Goal: Information Seeking & Learning: Understand process/instructions

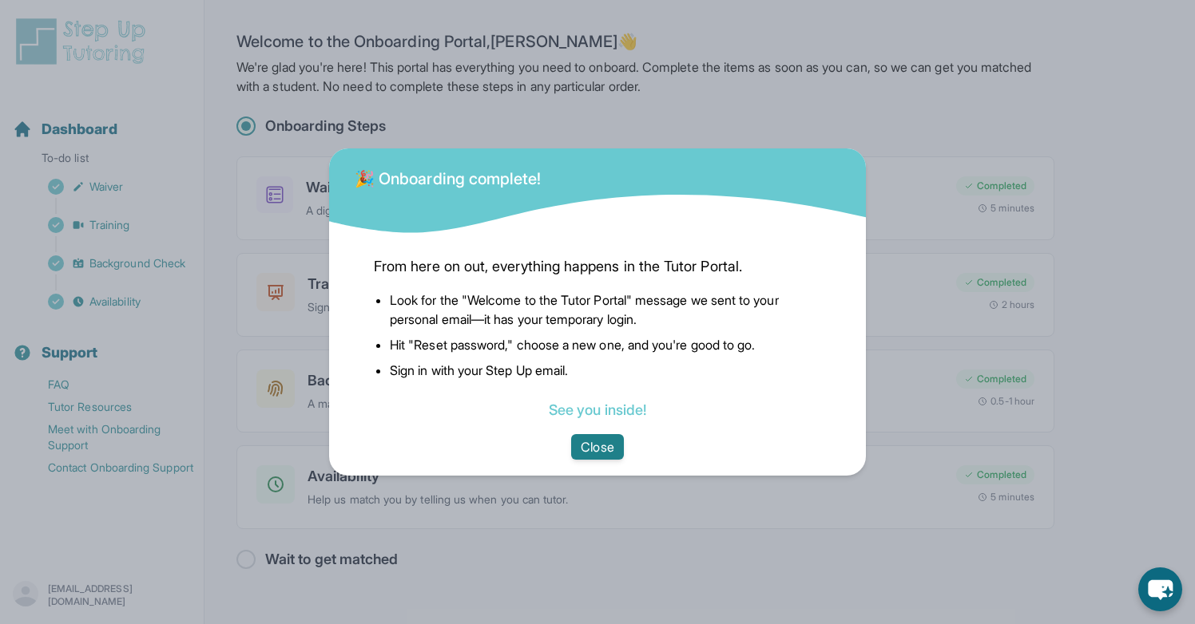
click at [611, 446] on button "Close" at bounding box center [597, 447] width 52 height 26
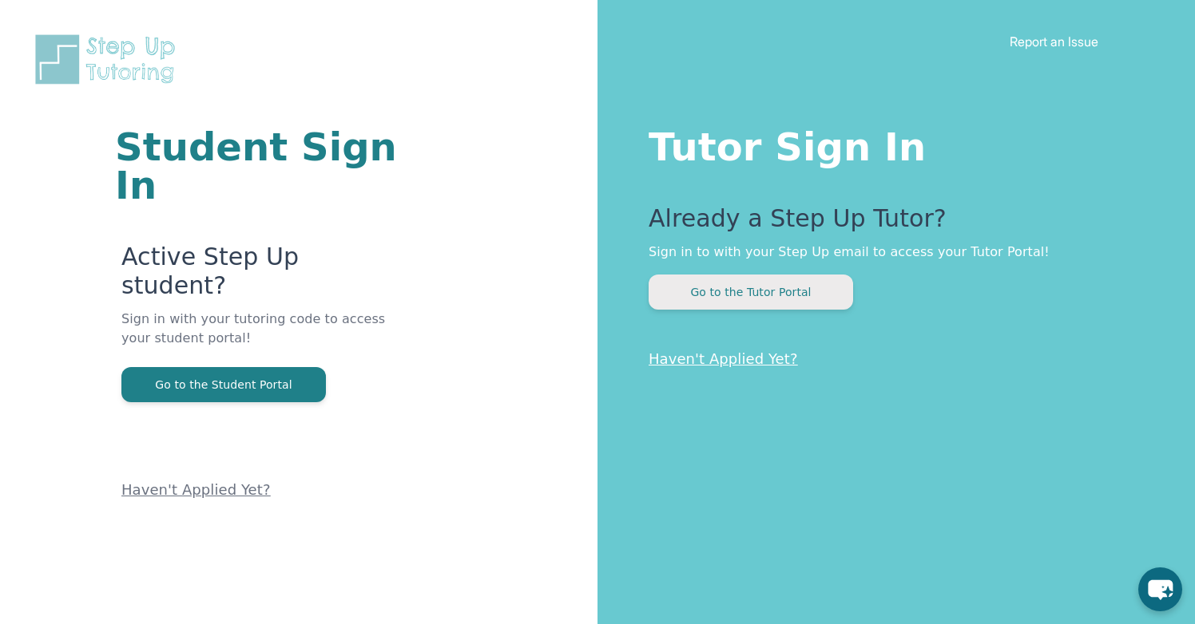
click at [824, 291] on button "Go to the Tutor Portal" at bounding box center [750, 292] width 204 height 35
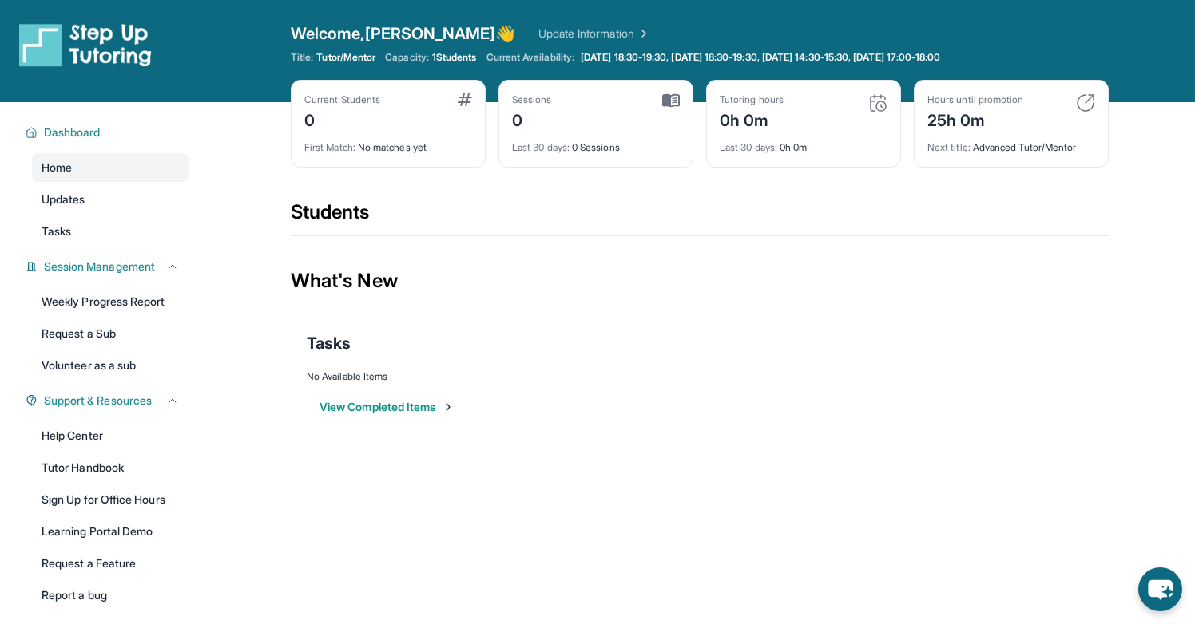
click at [1011, 136] on div "Next title : Advanced Tutor/Mentor" at bounding box center [1011, 143] width 168 height 22
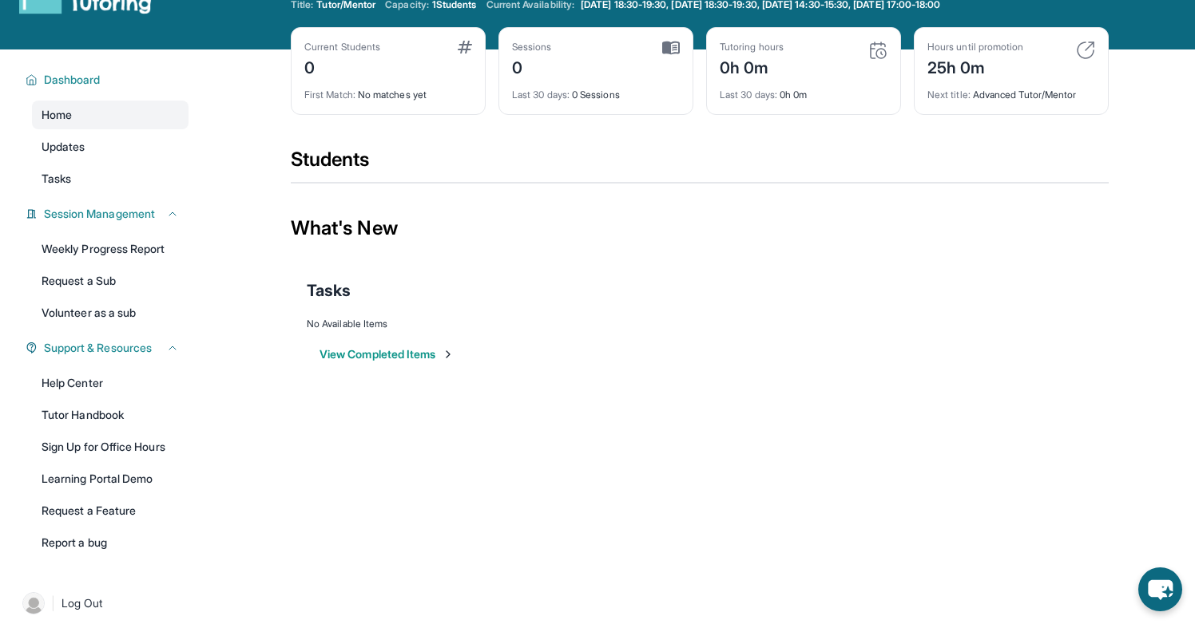
scroll to position [102, 0]
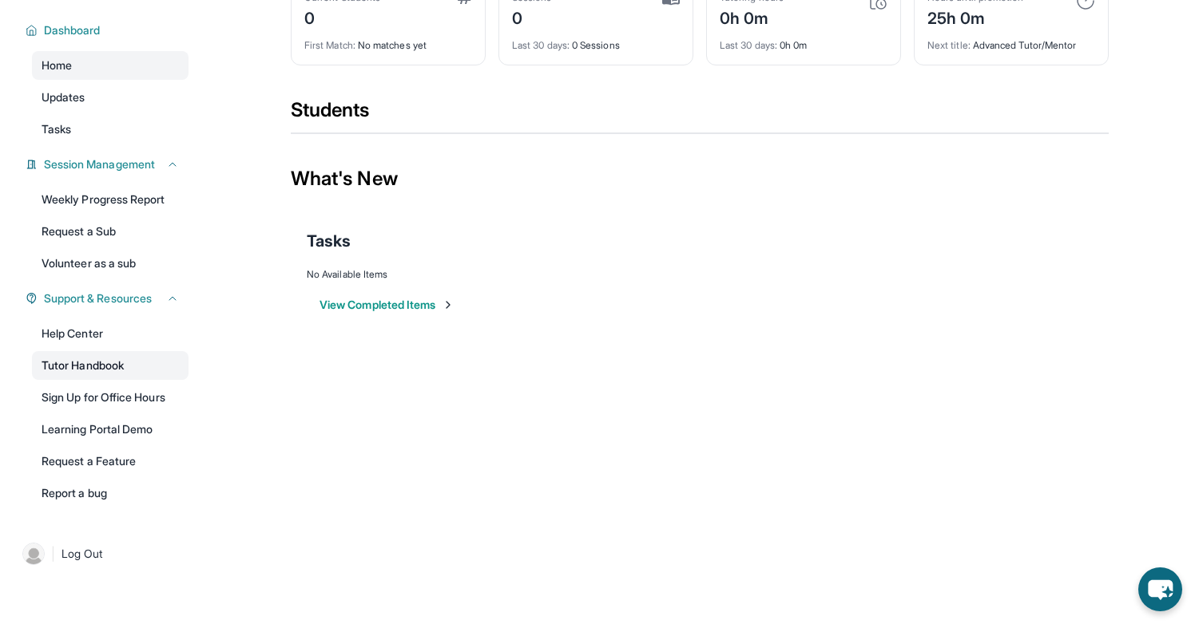
click at [163, 369] on link "Tutor Handbook" at bounding box center [110, 365] width 156 height 29
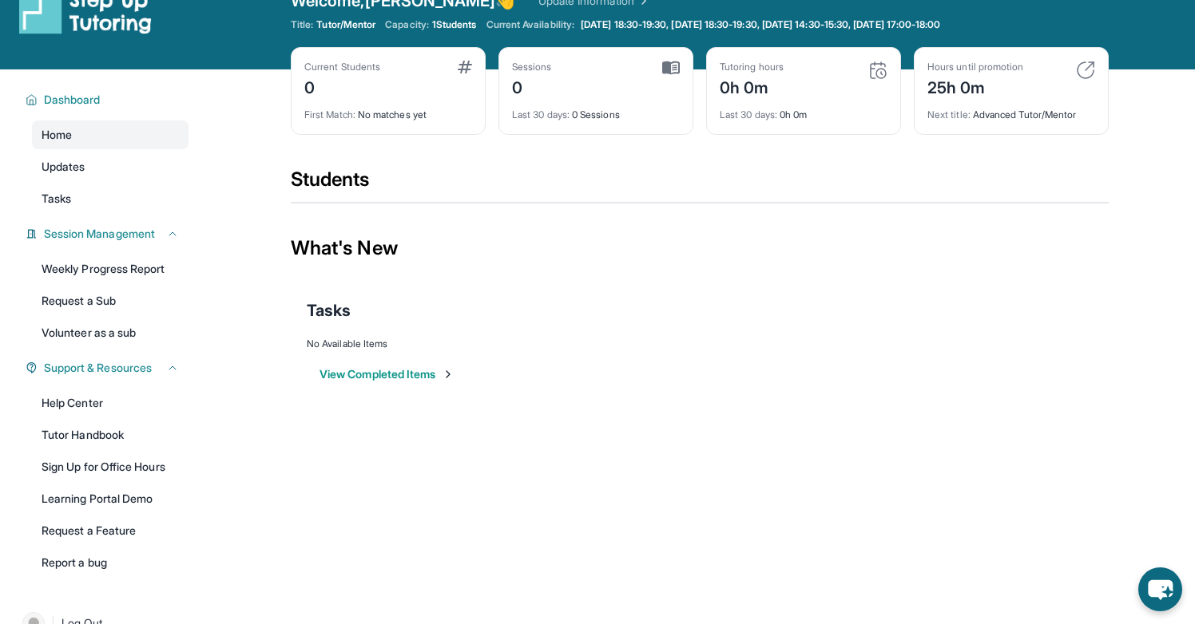
scroll to position [0, 0]
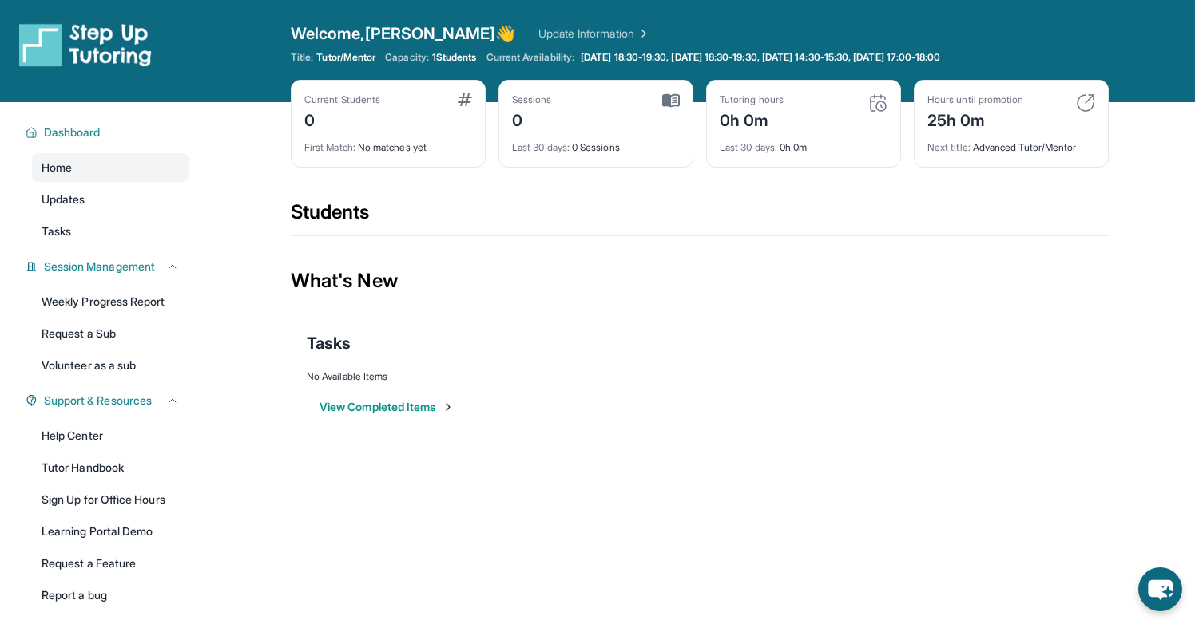
click at [991, 386] on div "View Completed Items" at bounding box center [700, 407] width 786 height 48
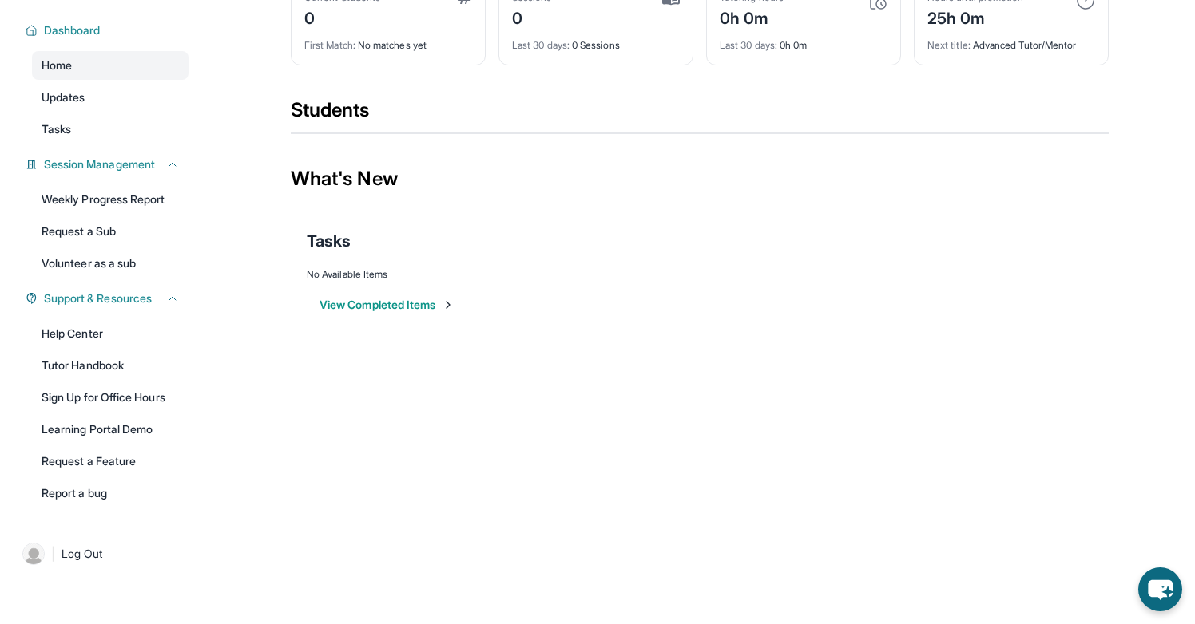
click at [846, 373] on div "Open sidebar Welcome, Jose 👋 Update Information Title: Tutor/Mentor Capacity: 1…" at bounding box center [597, 210] width 1195 height 624
